Goal: Information Seeking & Learning: Learn about a topic

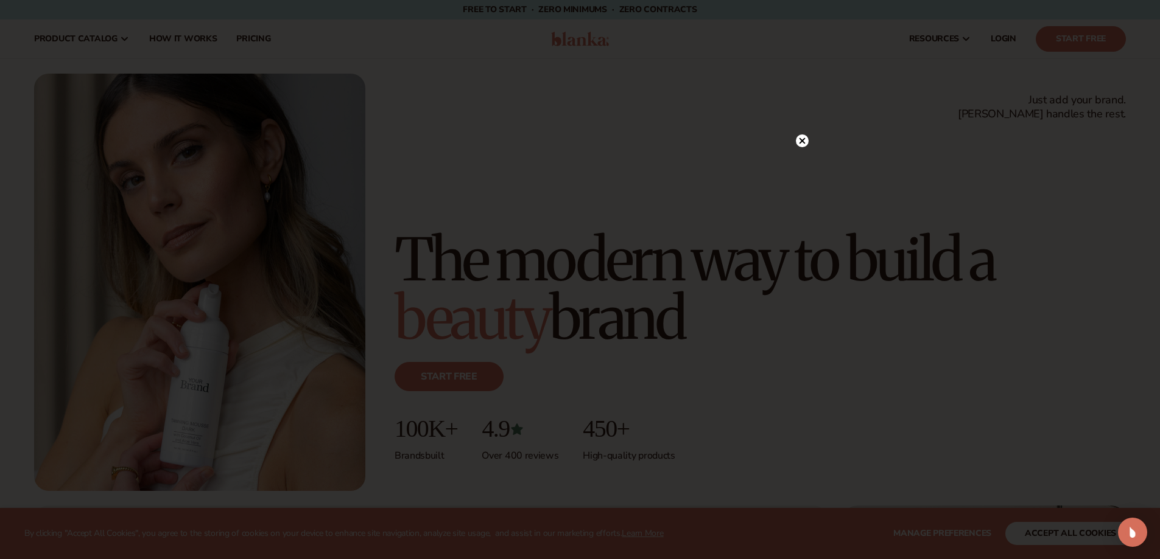
click at [802, 140] on icon at bounding box center [802, 141] width 6 height 6
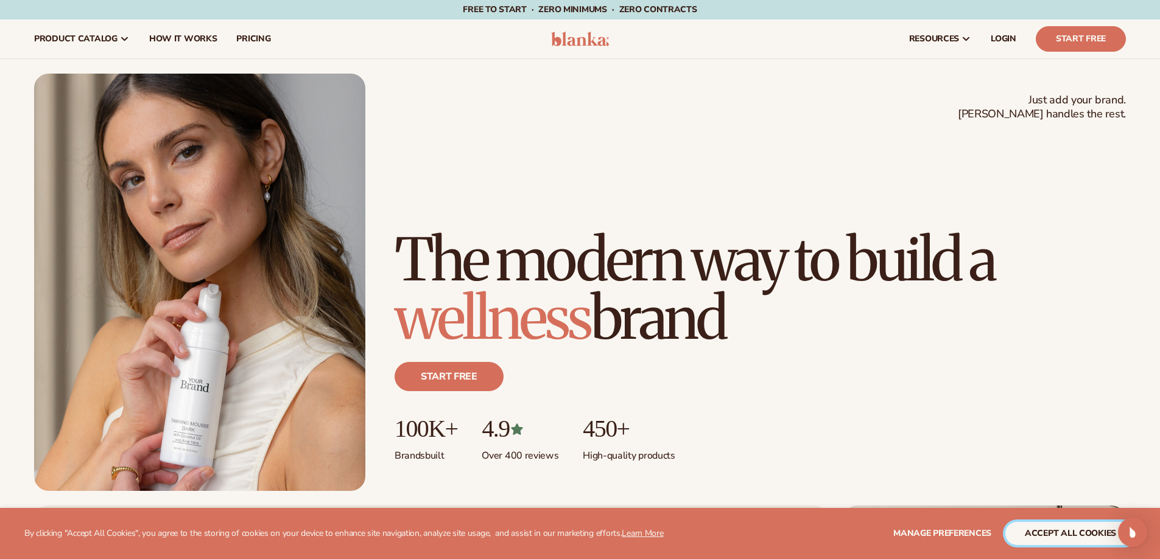
click at [1031, 533] on button "accept all cookies" at bounding box center [1070, 533] width 130 height 23
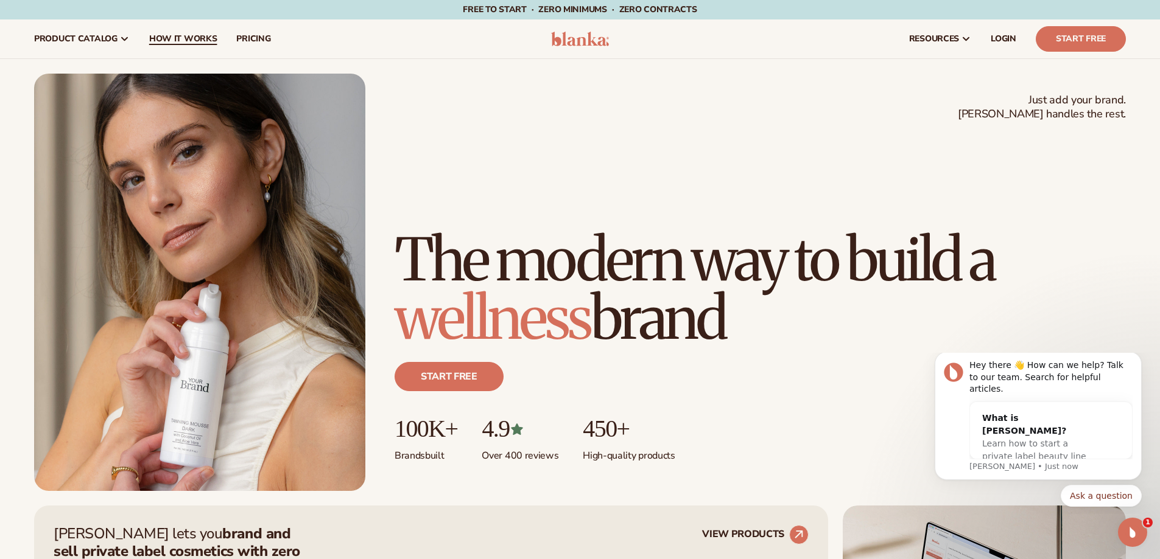
click at [186, 41] on span "How It Works" at bounding box center [183, 39] width 68 height 10
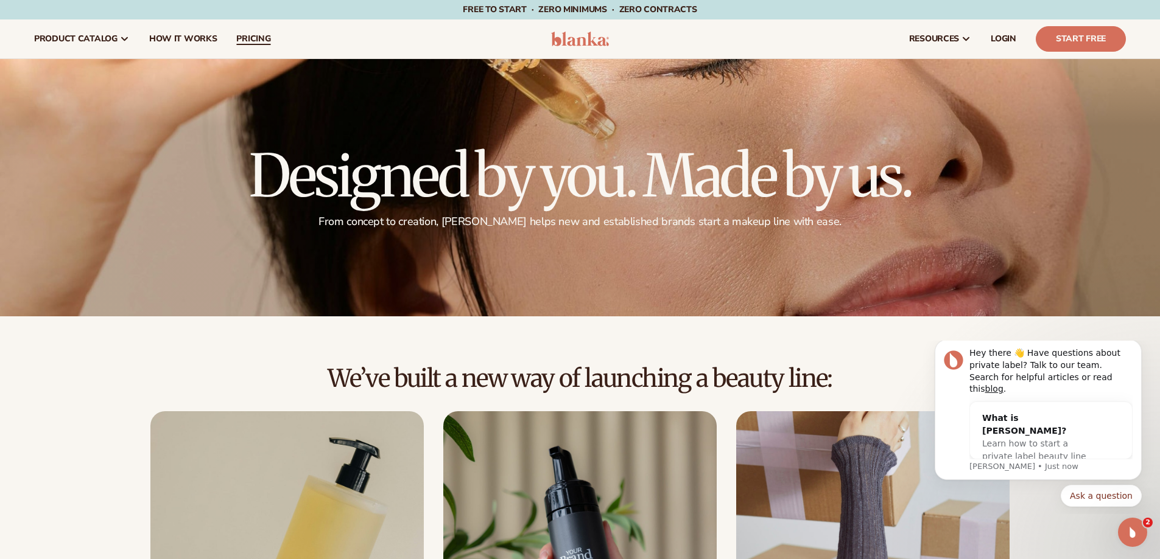
click at [249, 38] on span "pricing" at bounding box center [253, 39] width 34 height 10
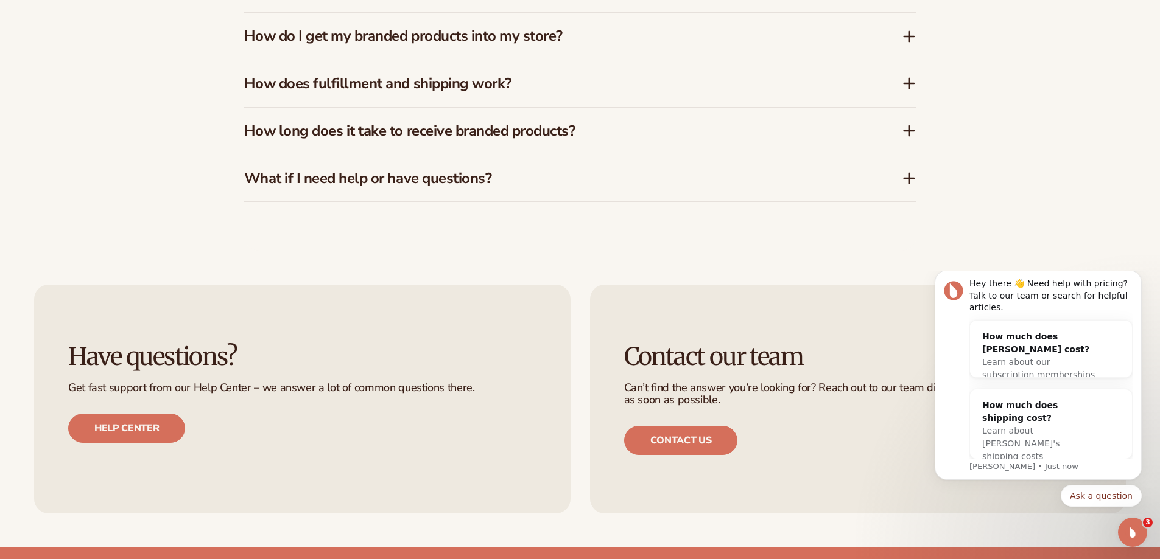
scroll to position [2240, 0]
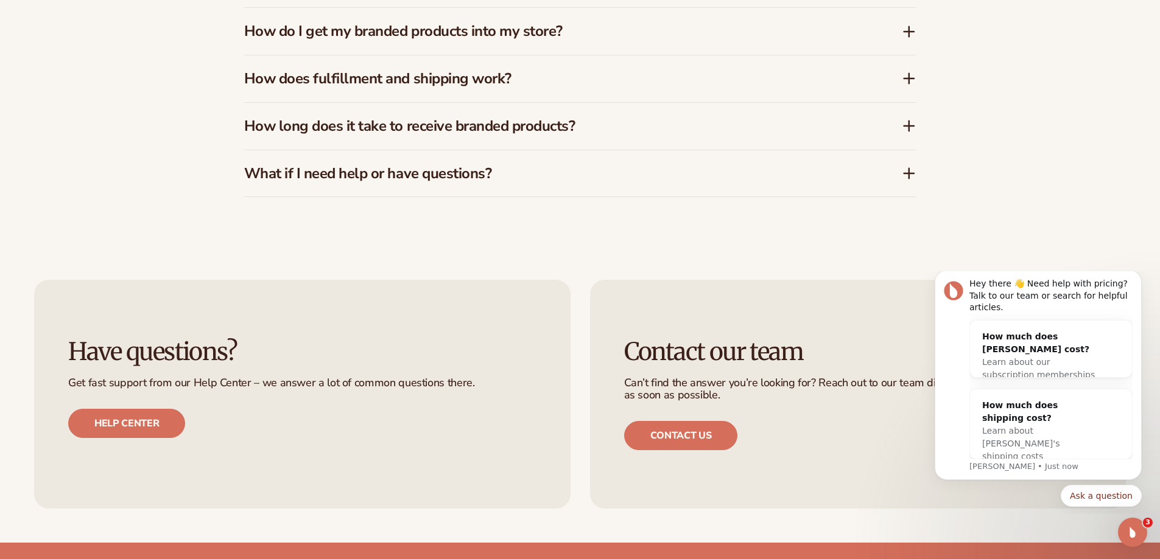
click at [908, 77] on icon at bounding box center [909, 78] width 15 height 15
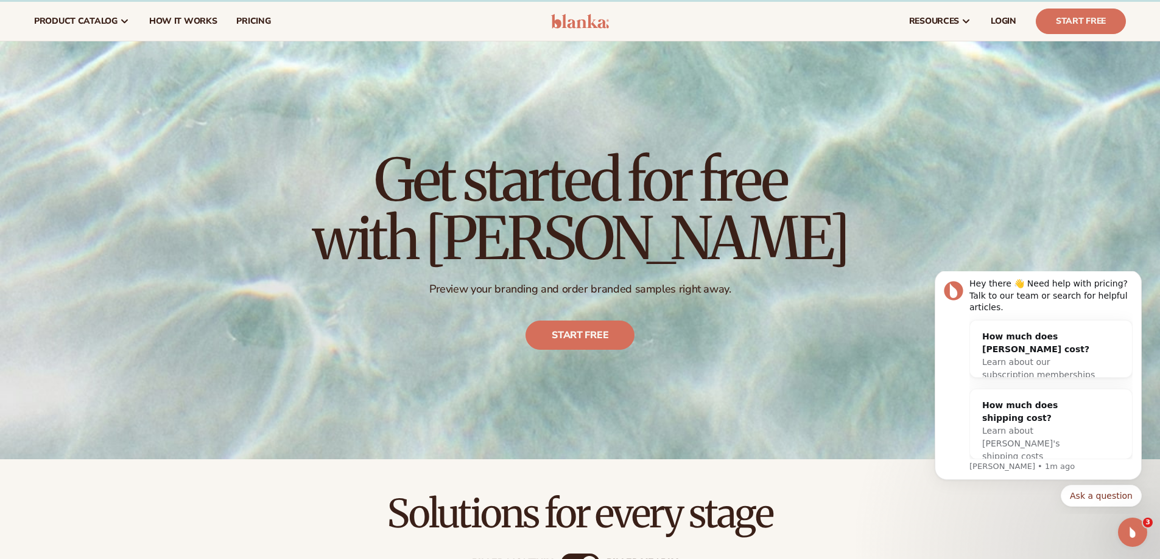
scroll to position [0, 0]
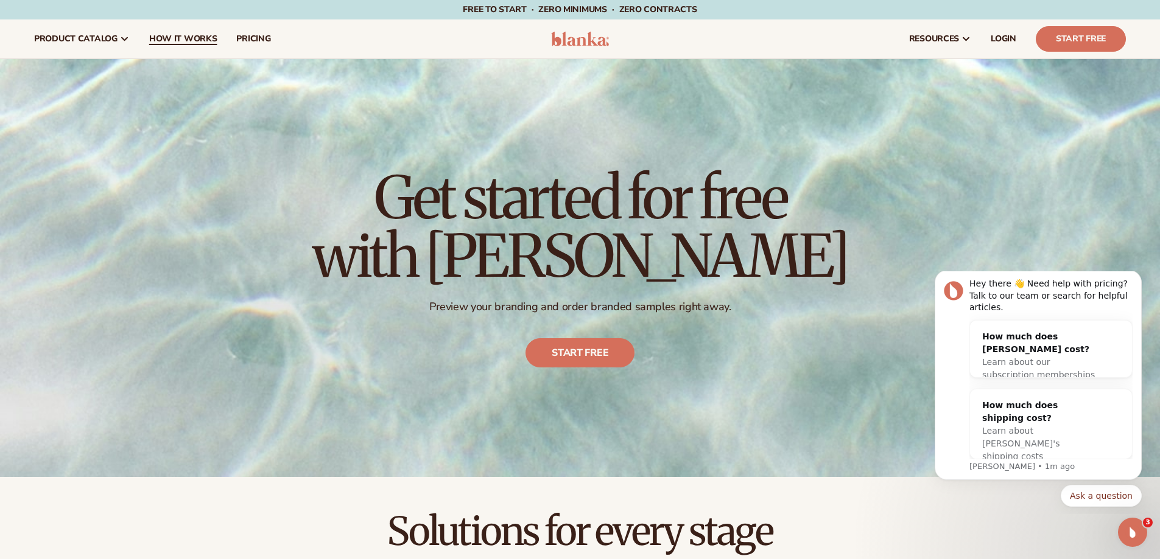
click at [192, 40] on span "How It Works" at bounding box center [183, 39] width 68 height 10
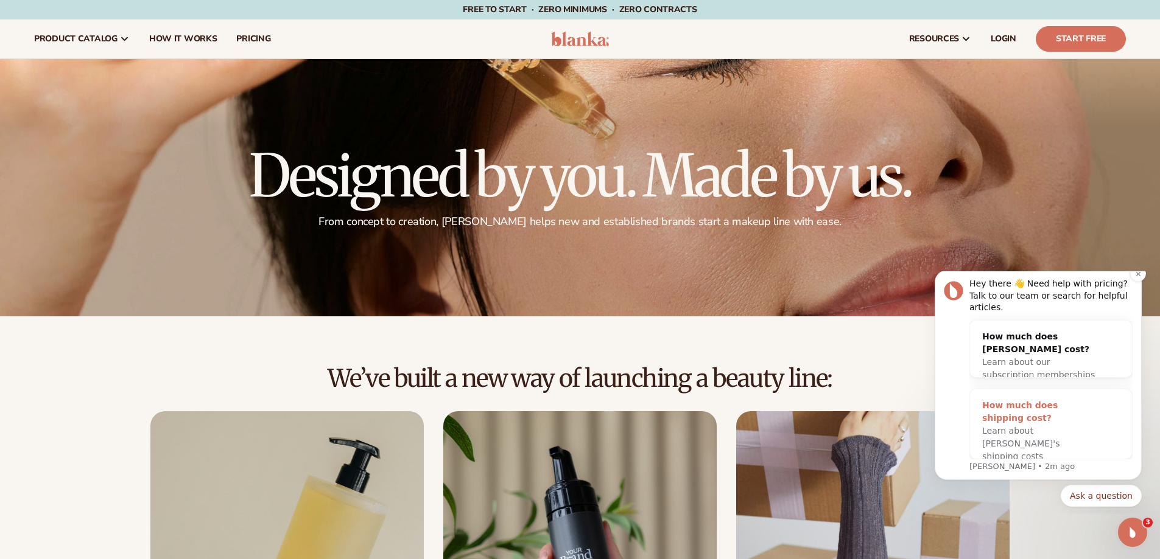
click at [1024, 410] on div "How much does shipping cost?" at bounding box center [1038, 412] width 113 height 26
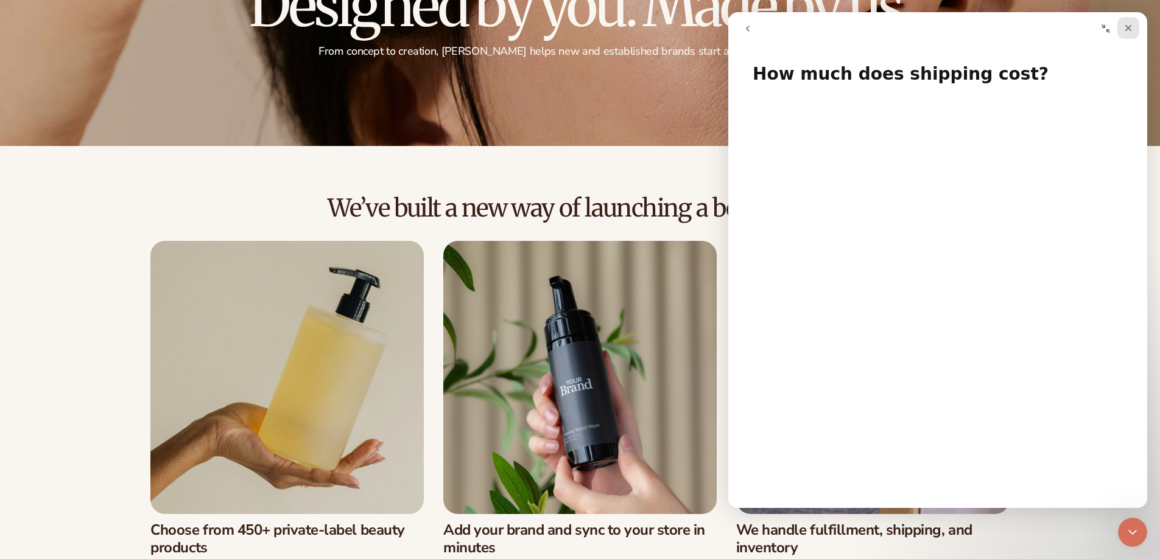
click at [1129, 28] on icon "Close" at bounding box center [1128, 28] width 7 height 7
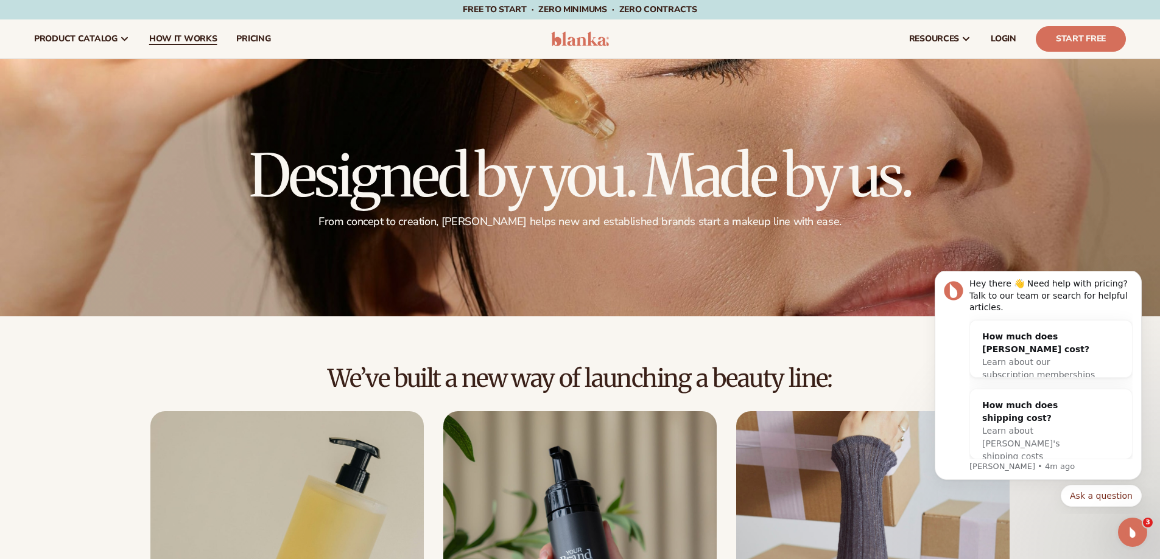
click at [180, 39] on span "How It Works" at bounding box center [183, 39] width 68 height 10
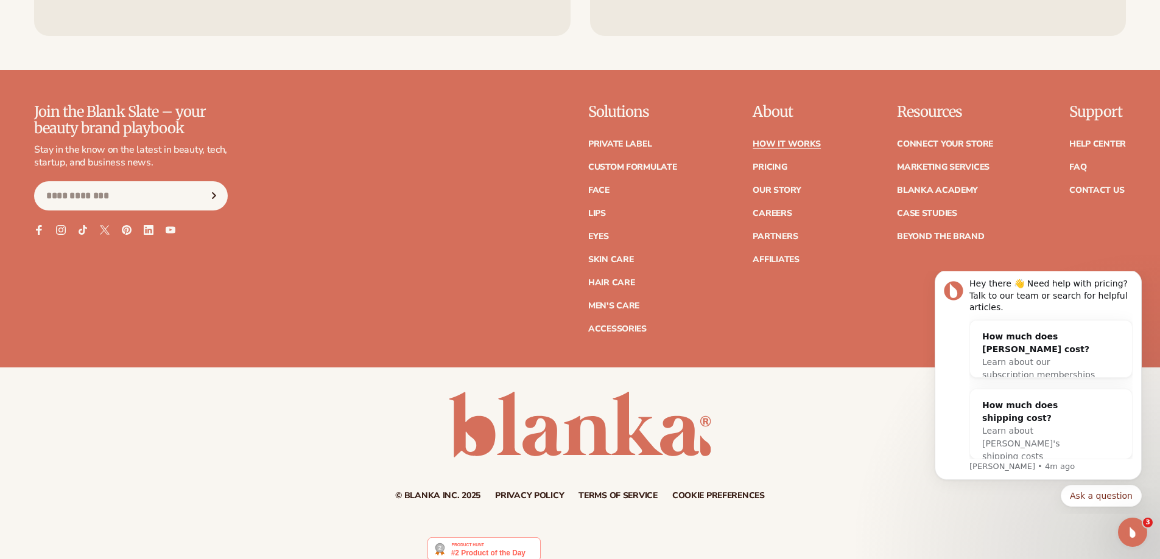
scroll to position [3204, 0]
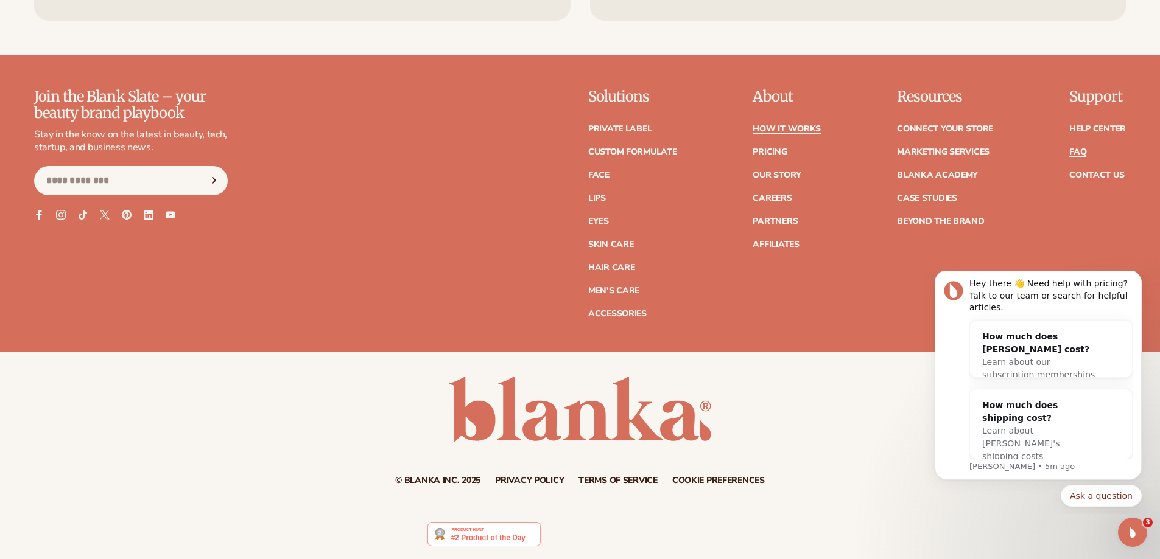
click at [1076, 149] on link "FAQ" at bounding box center [1077, 152] width 17 height 9
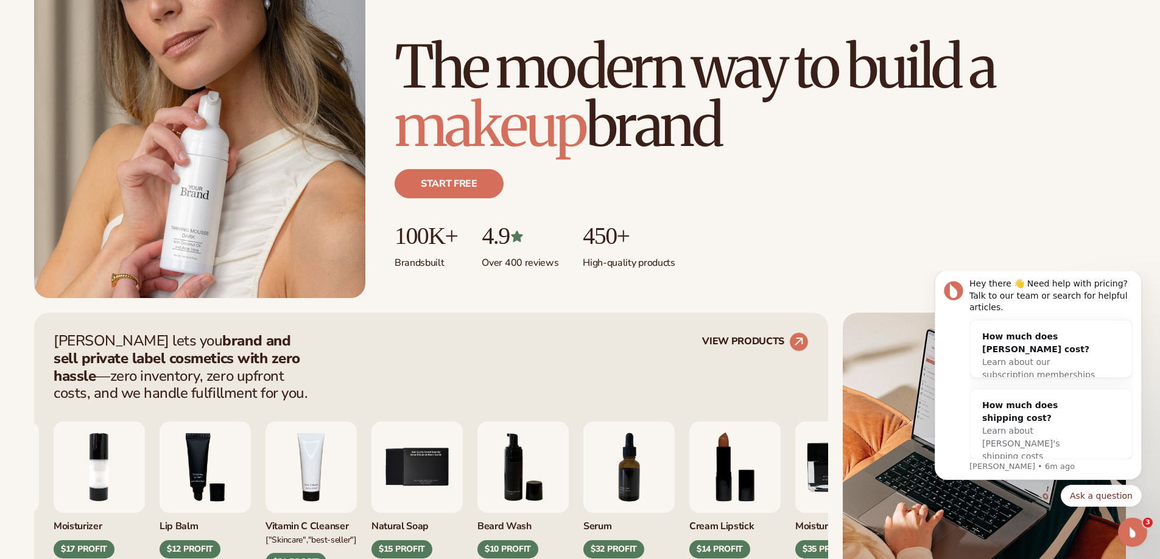
scroll to position [195, 0]
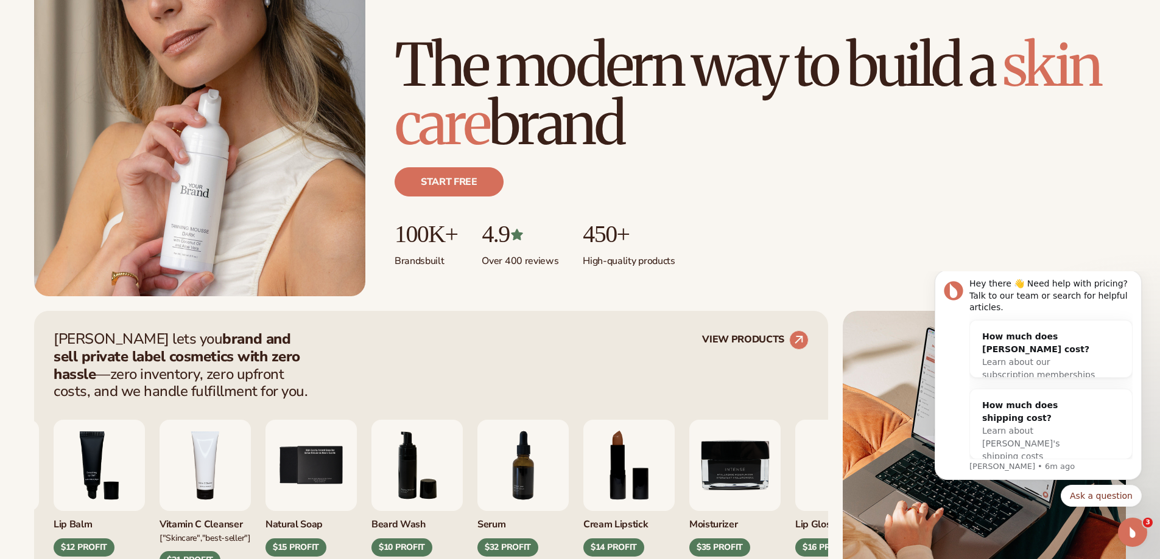
click at [930, 175] on div "Start free" at bounding box center [759, 187] width 731 height 68
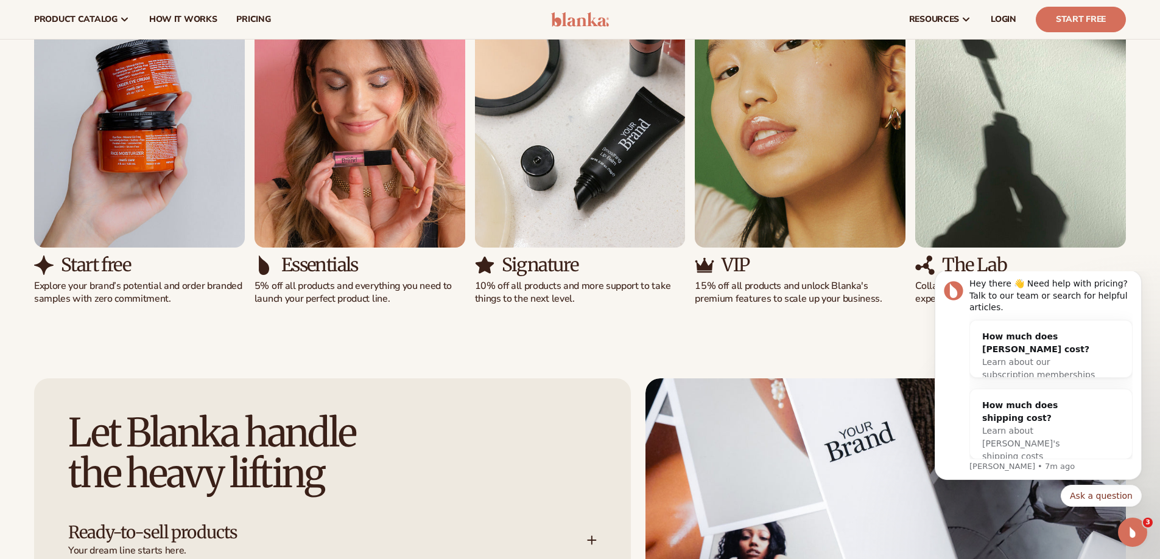
scroll to position [1217, 0]
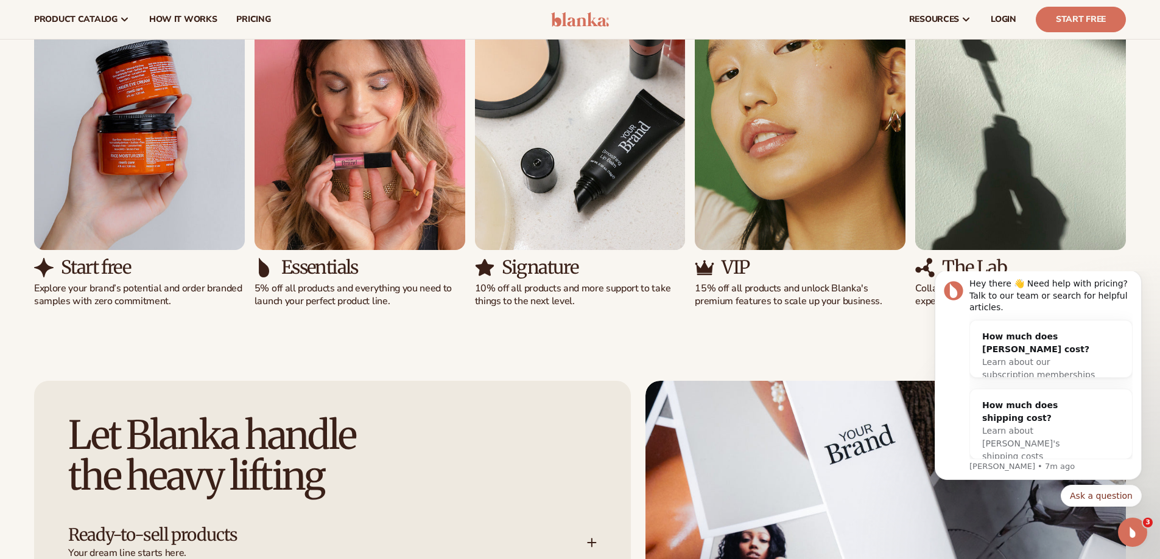
click at [355, 202] on img "2 / 5" at bounding box center [359, 116] width 211 height 268
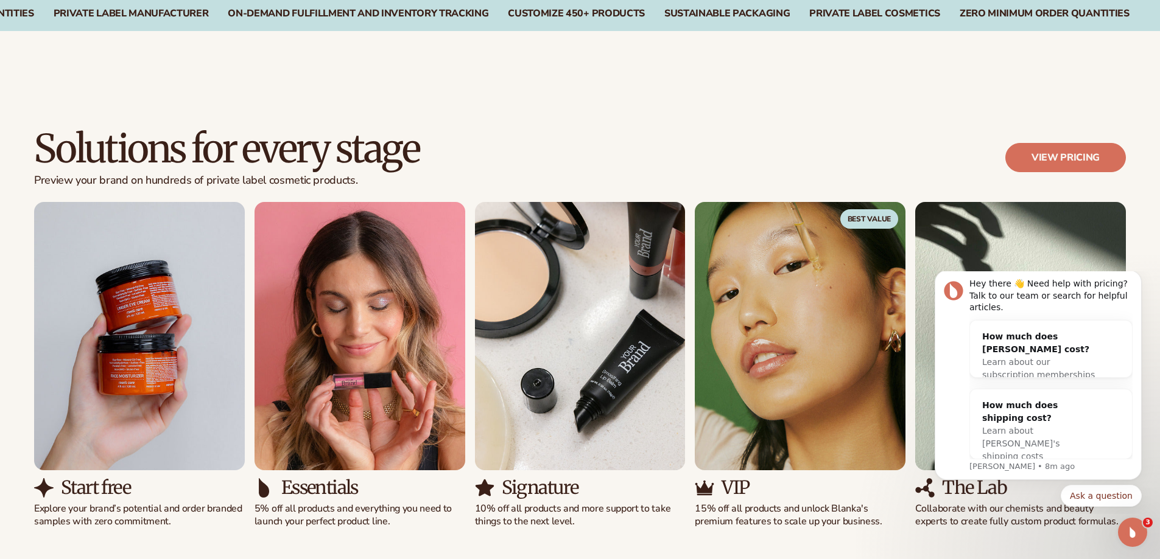
scroll to position [998, 0]
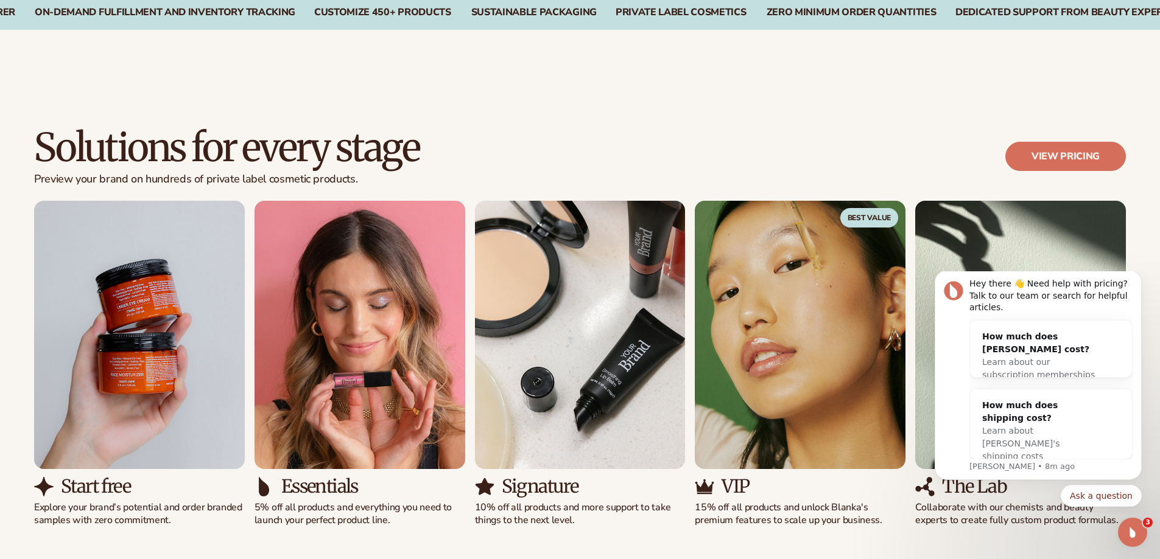
click at [351, 198] on div "Solutions for every stage Preview your brand on hundreds of private label cosme…" at bounding box center [579, 164] width 1091 height 74
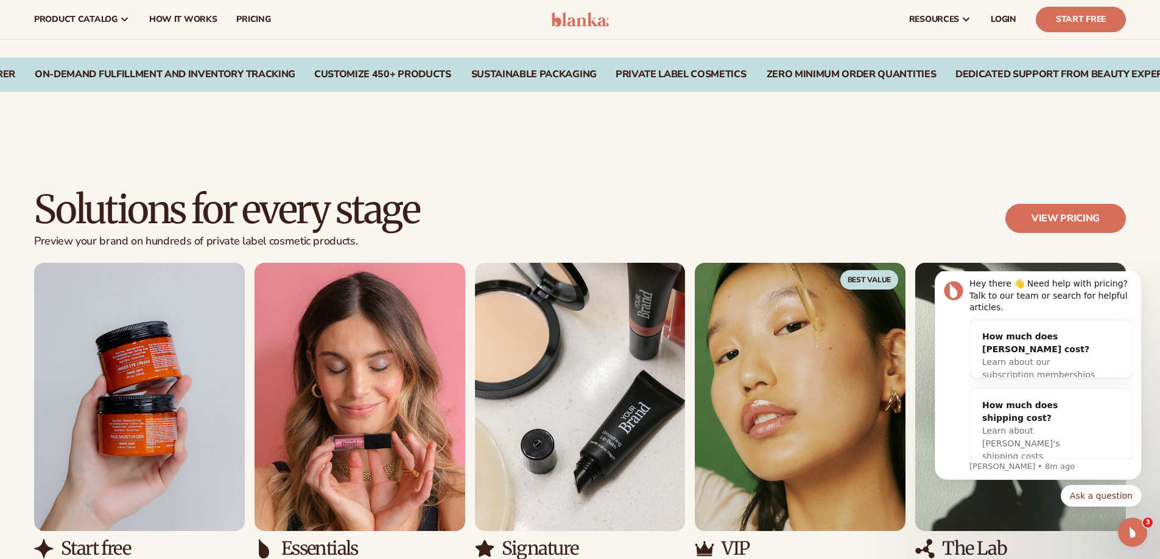
scroll to position [901, 0]
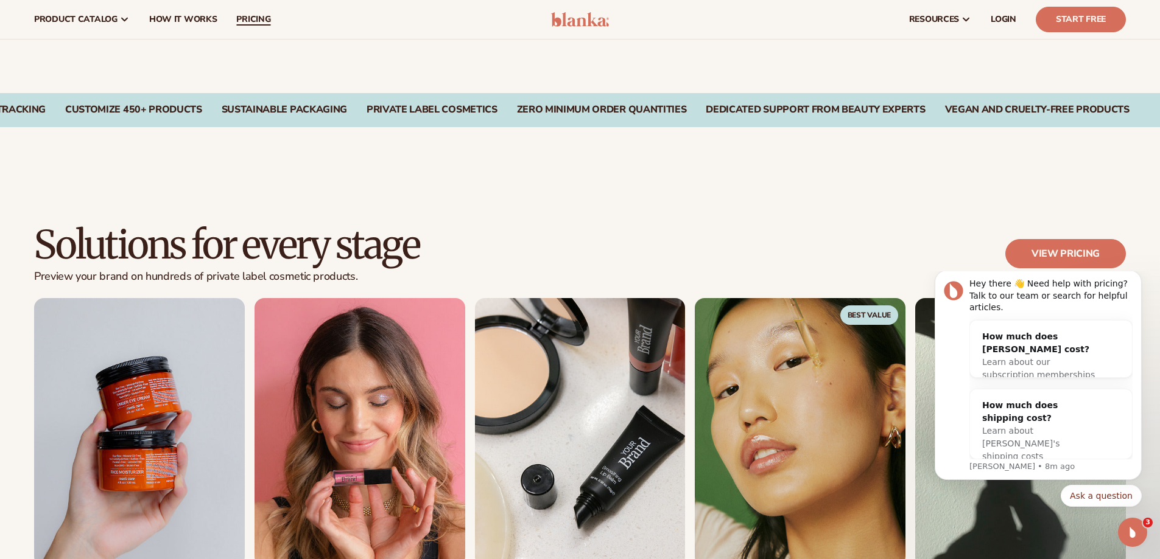
click at [240, 25] on link "pricing" at bounding box center [253, 19] width 54 height 39
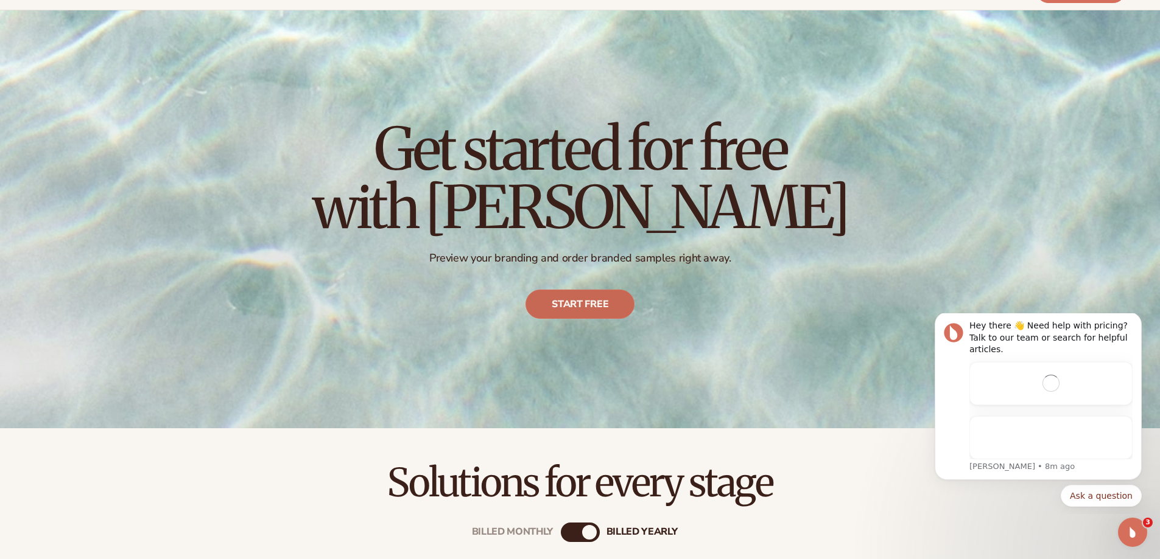
click at [597, 296] on link "Start free" at bounding box center [579, 304] width 109 height 29
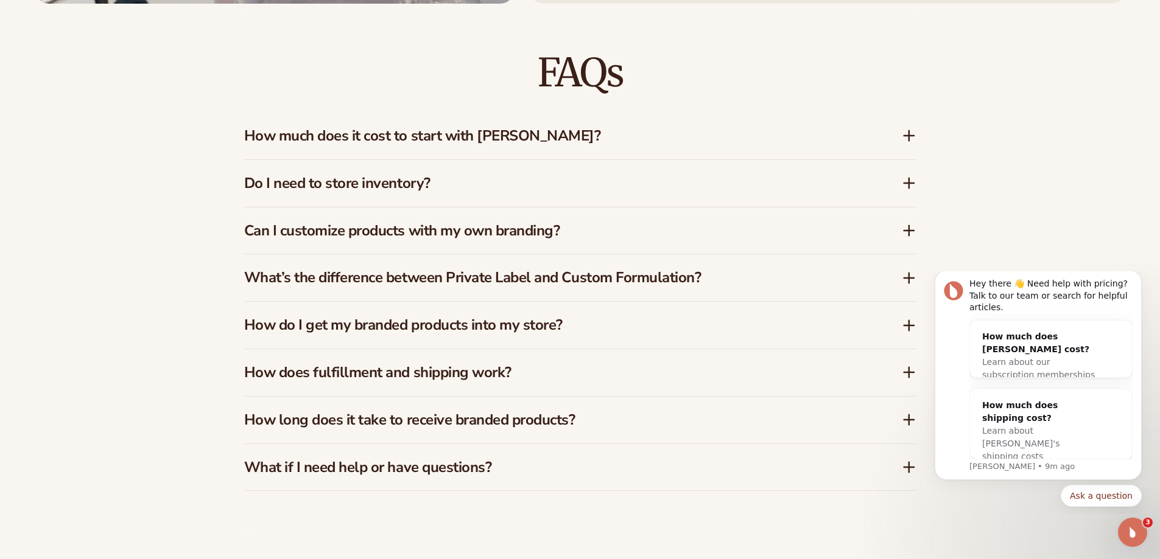
scroll to position [1948, 0]
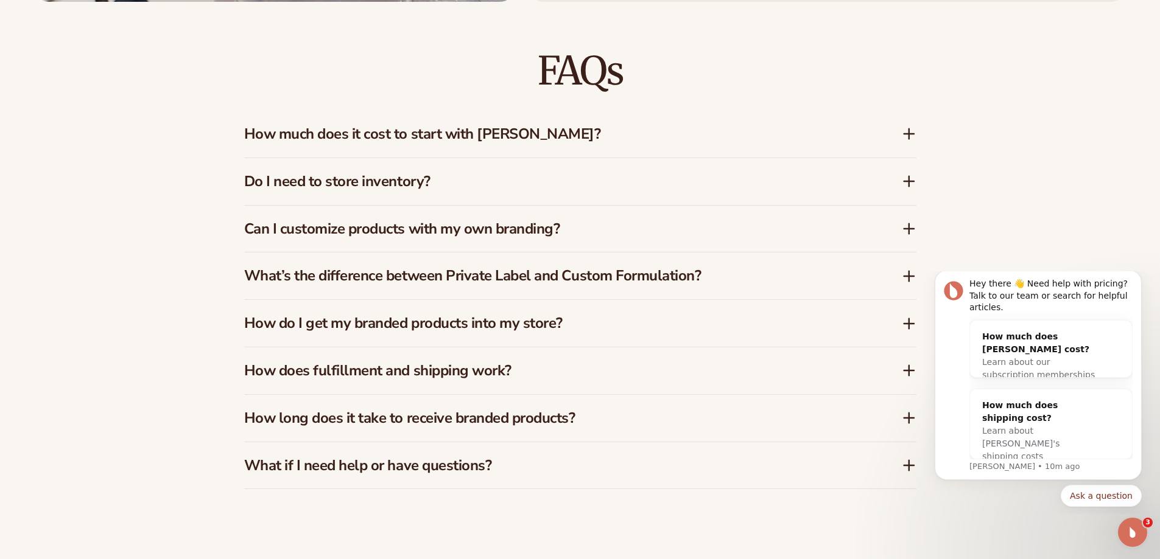
click at [914, 181] on icon at bounding box center [909, 181] width 10 height 0
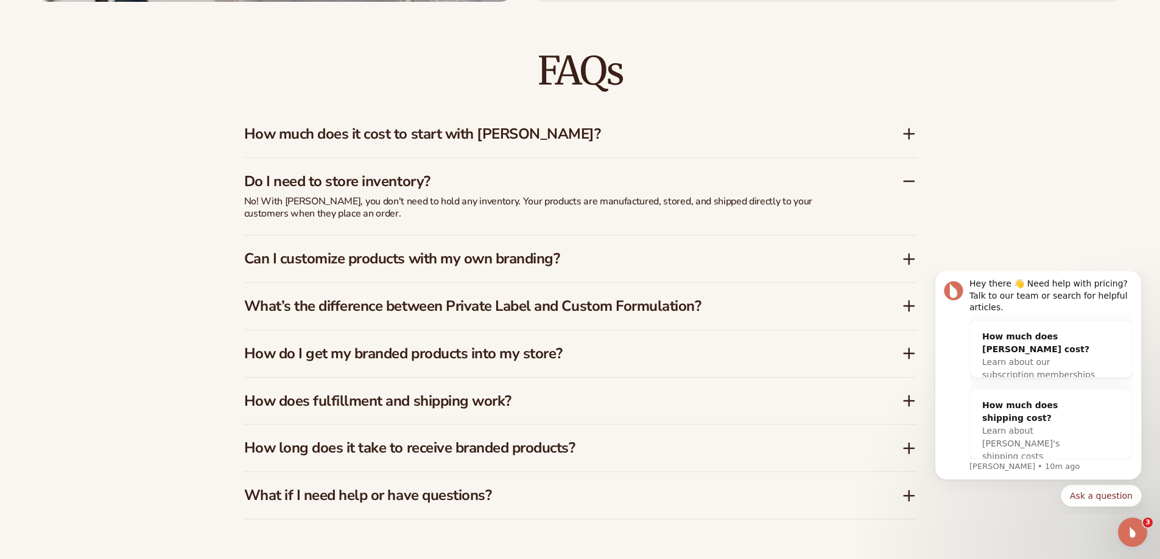
click at [912, 259] on icon at bounding box center [909, 259] width 10 height 0
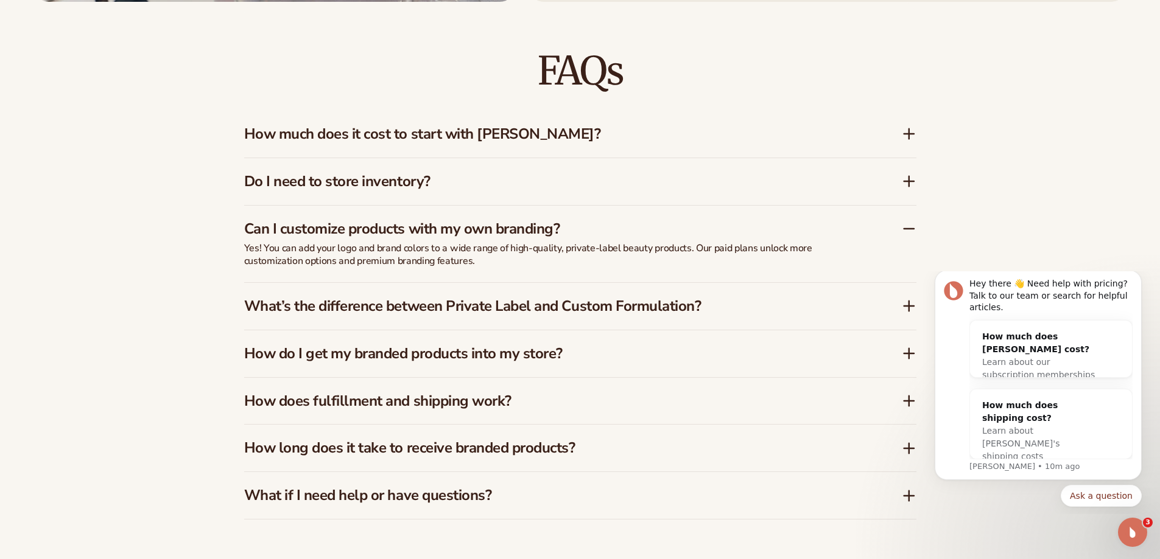
click at [911, 134] on icon at bounding box center [909, 134] width 10 height 0
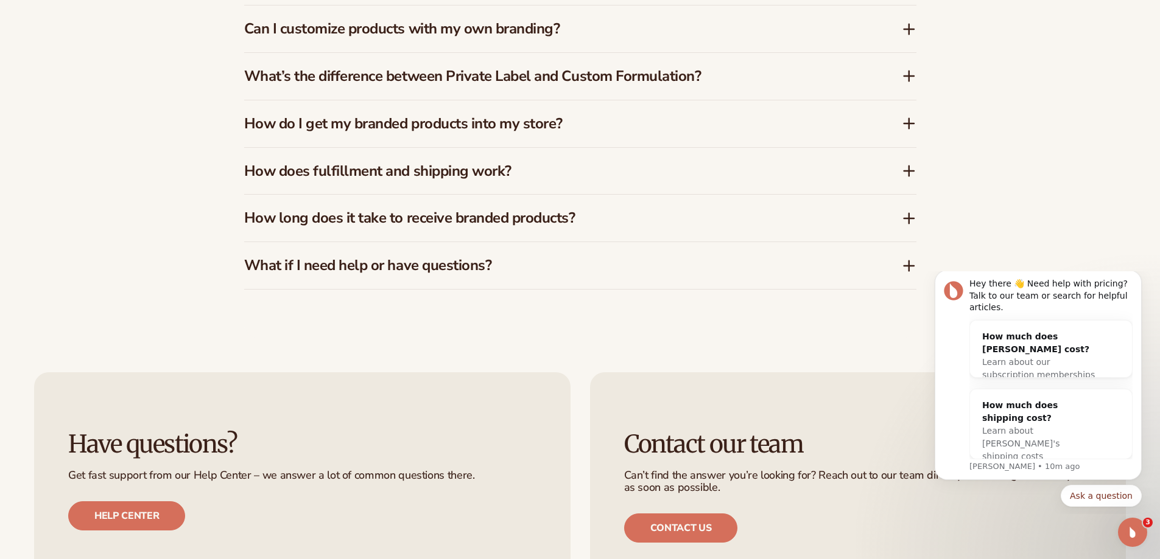
scroll to position [2191, 0]
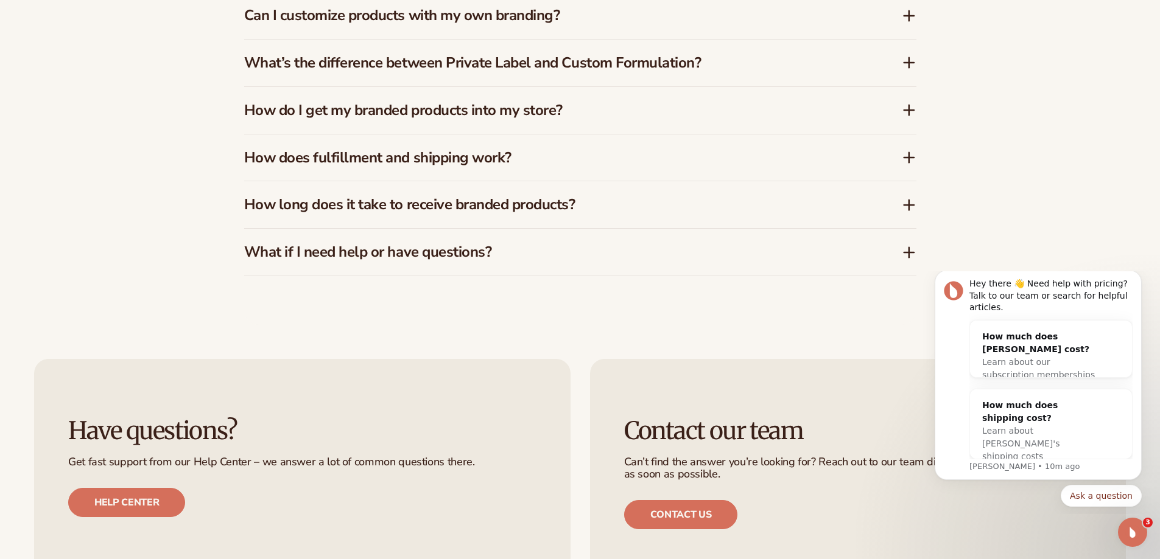
click at [902, 159] on icon at bounding box center [909, 157] width 15 height 15
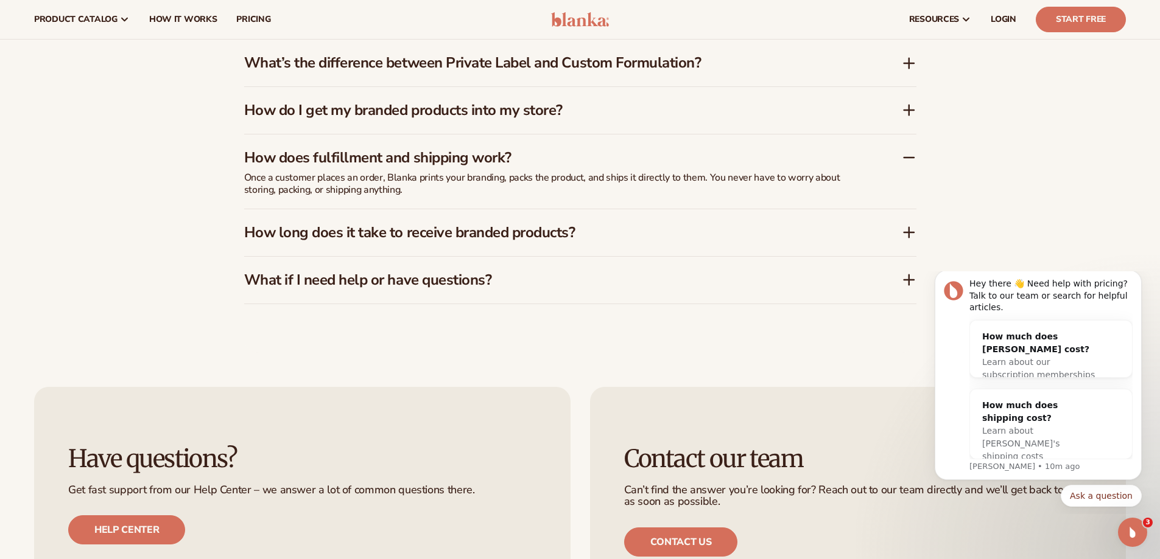
scroll to position [2162, 0]
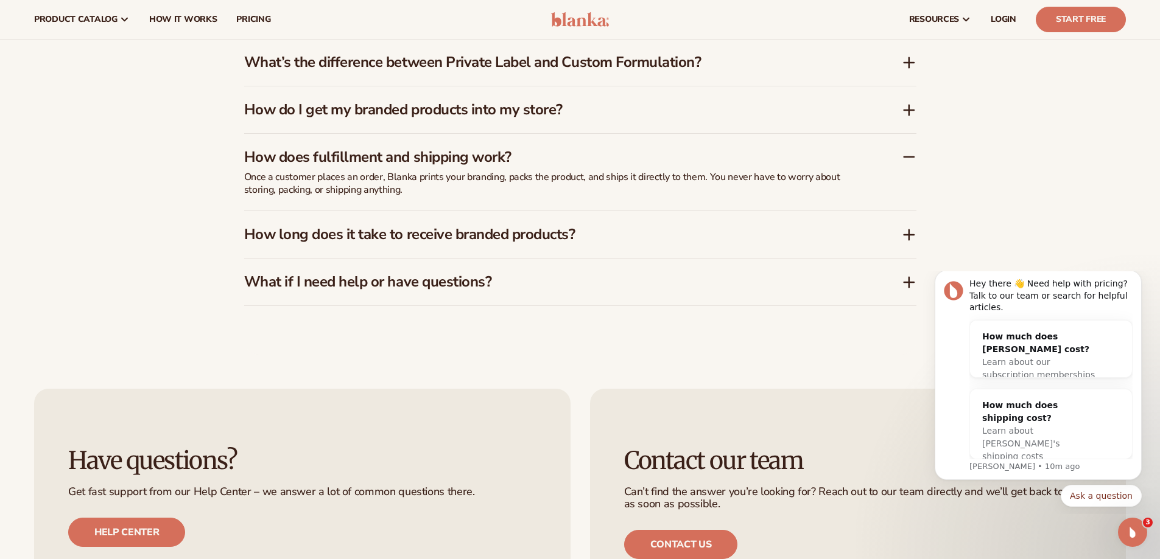
click at [912, 233] on icon at bounding box center [909, 235] width 15 height 15
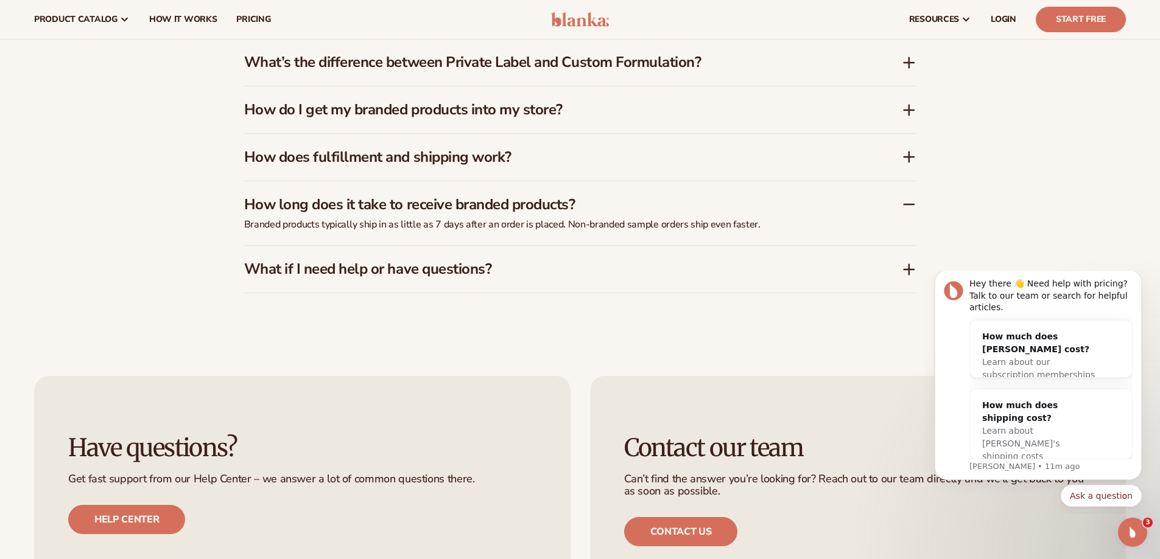
click at [902, 271] on icon at bounding box center [909, 269] width 15 height 15
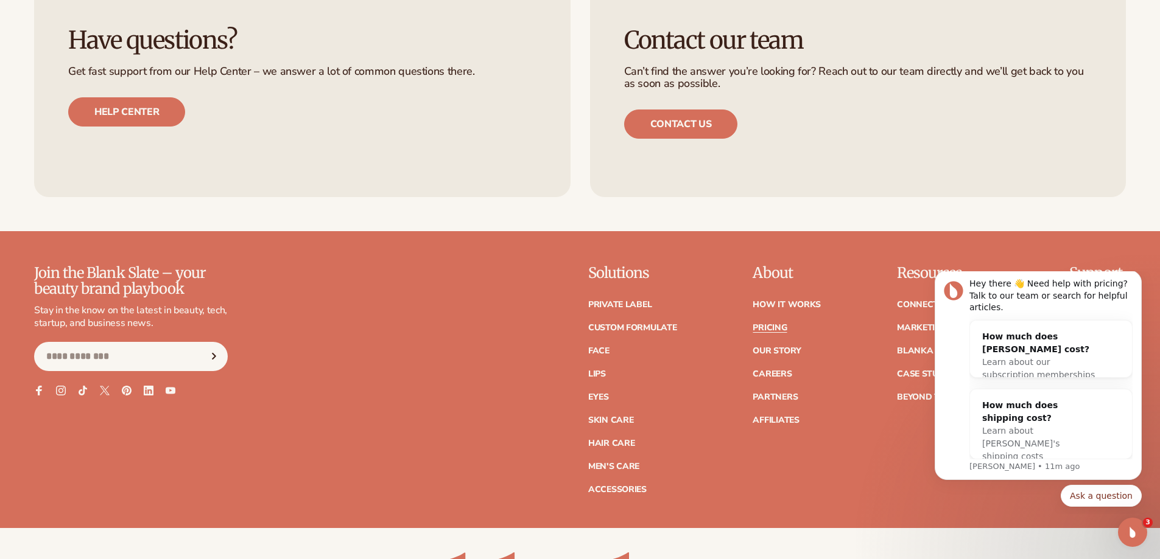
scroll to position [2600, 0]
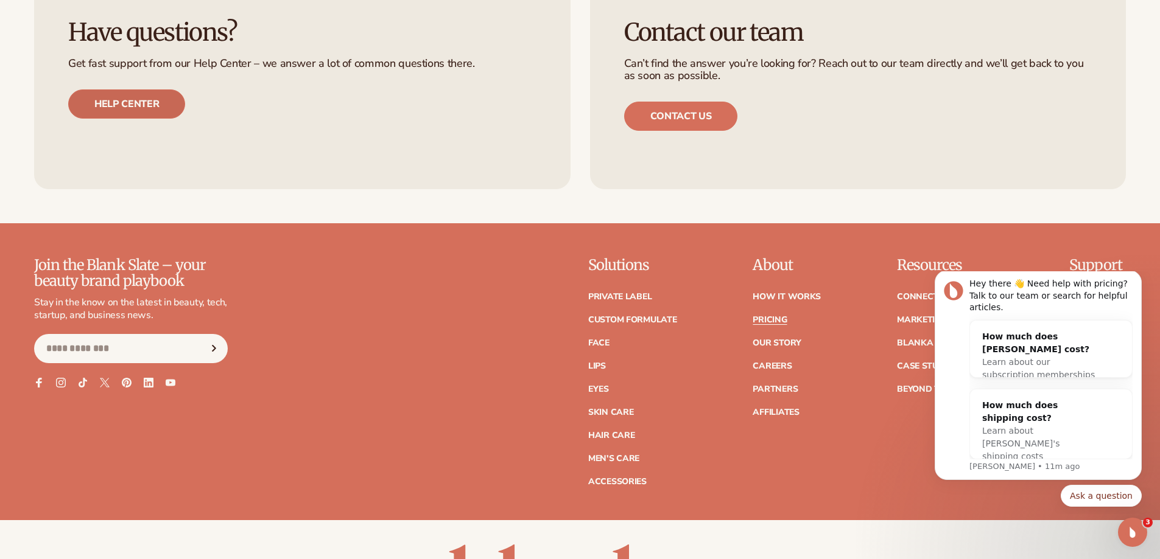
click at [124, 110] on link "Help center" at bounding box center [126, 103] width 117 height 29
